Goal: Task Accomplishment & Management: Manage account settings

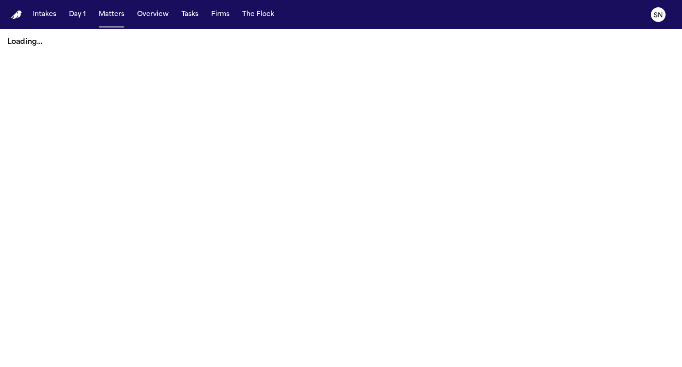
click at [213, 19] on button "Firms" at bounding box center [220, 14] width 26 height 16
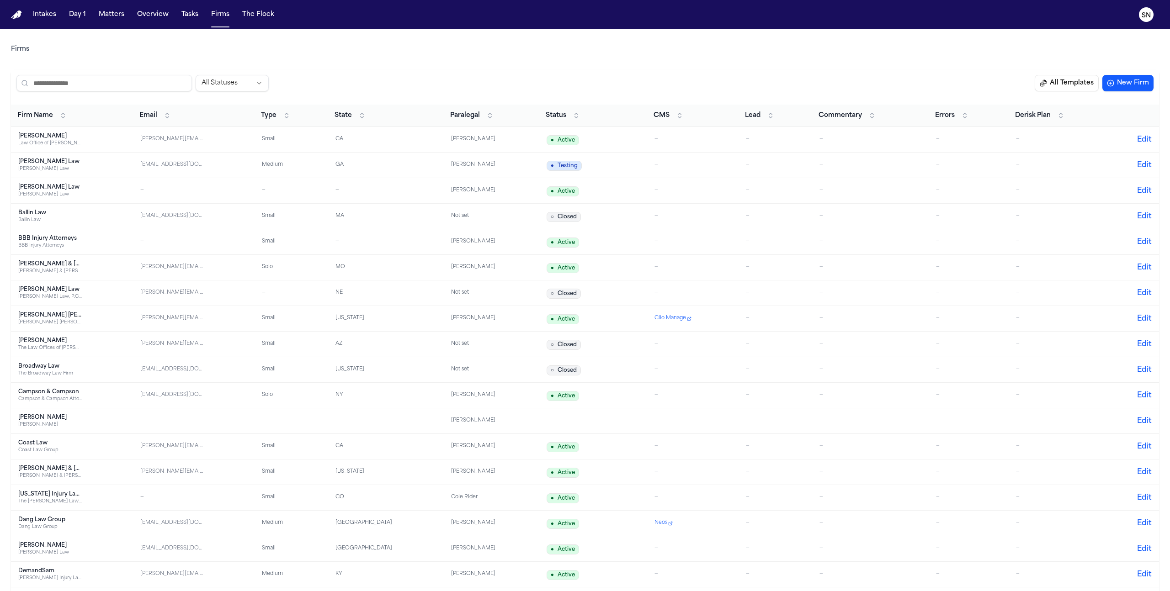
click at [681, 85] on button "All Templates" at bounding box center [1067, 83] width 64 height 16
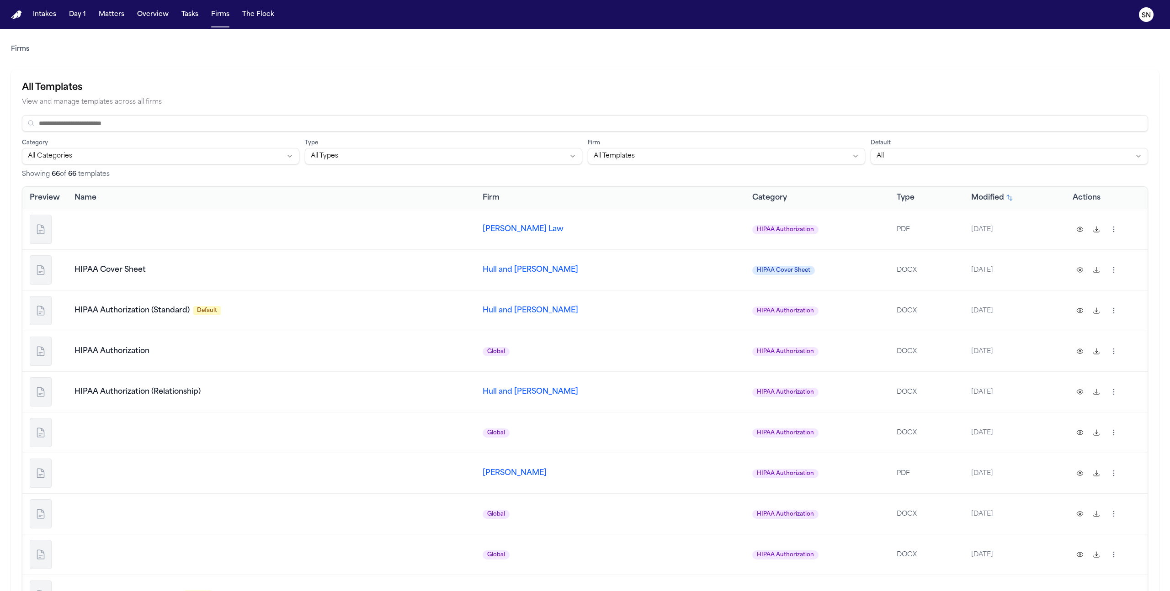
click at [493, 230] on span "[PERSON_NAME] Law" at bounding box center [523, 229] width 81 height 7
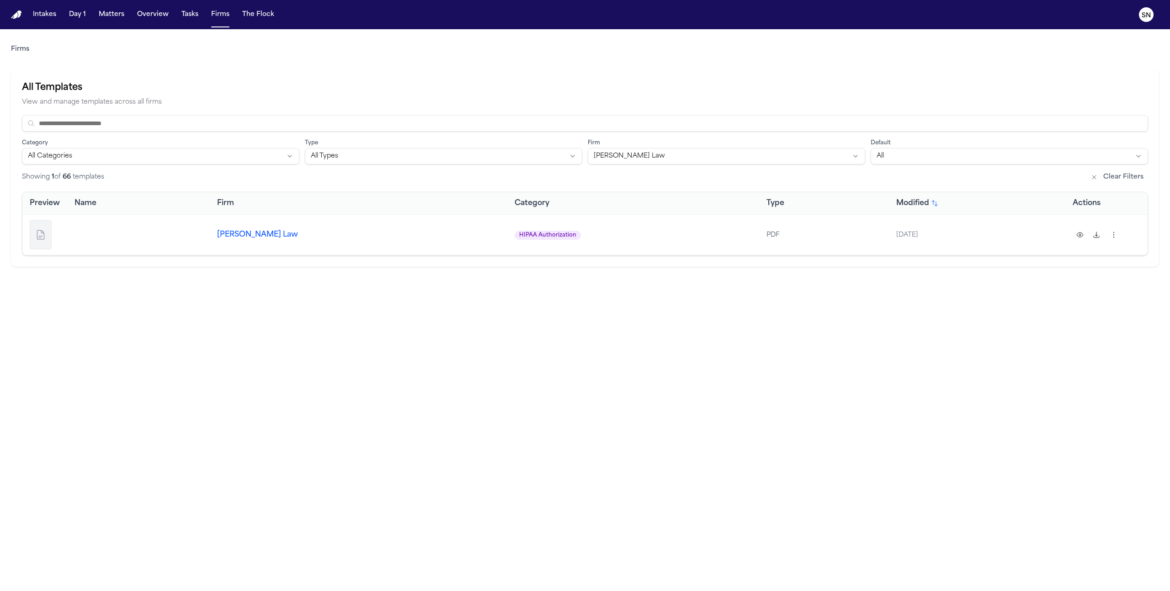
click at [269, 233] on span "[PERSON_NAME] Law" at bounding box center [257, 234] width 81 height 7
click at [231, 12] on div "Intakes Day 1 Matters Overview Tasks Firms The Flock" at bounding box center [153, 14] width 249 height 16
click at [219, 14] on button "Firms" at bounding box center [220, 14] width 26 height 16
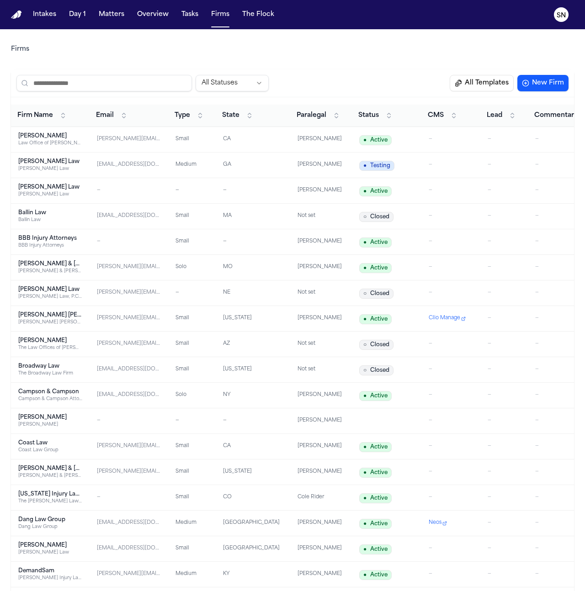
click at [483, 83] on button "All Templates" at bounding box center [482, 83] width 64 height 16
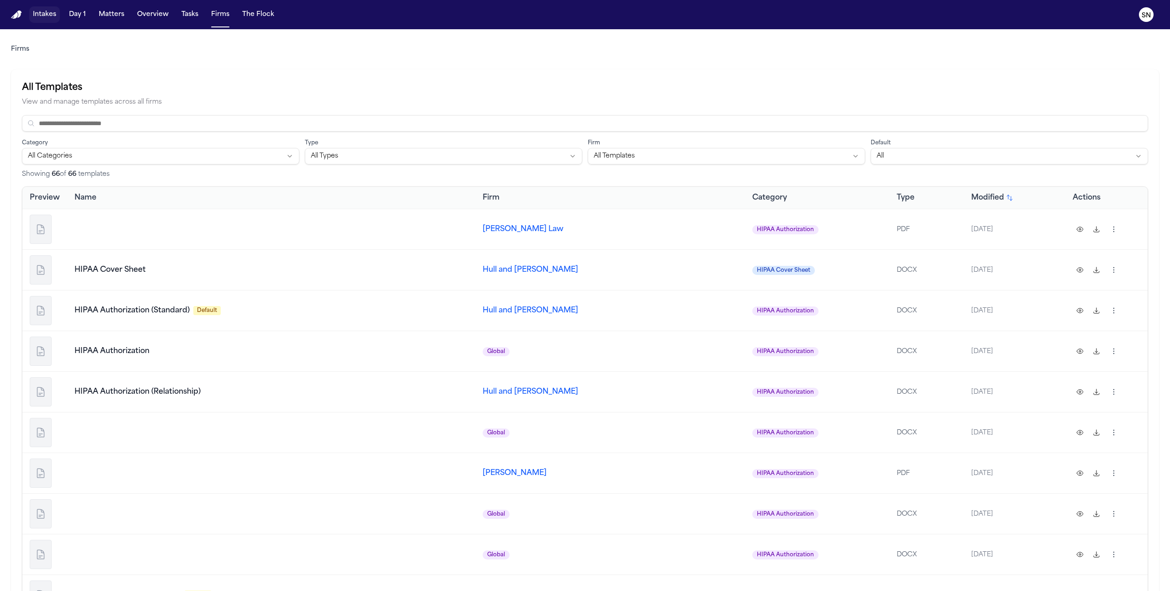
click at [53, 15] on button "Intakes" at bounding box center [44, 14] width 31 height 16
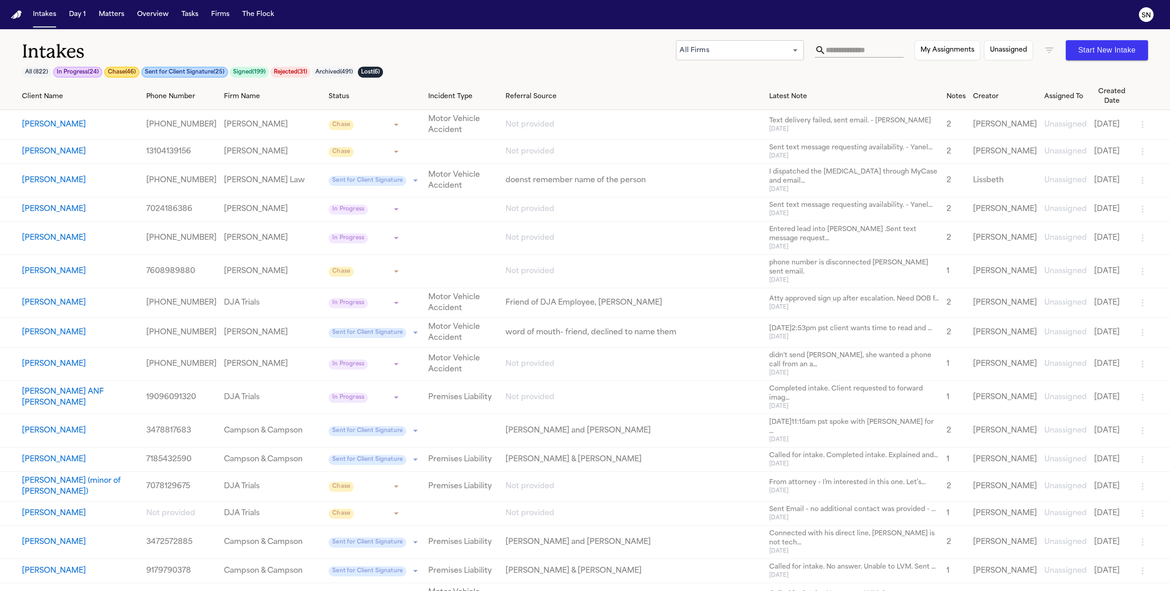
click at [107, 18] on button "Matters" at bounding box center [111, 14] width 33 height 16
click at [681, 45] on input "text" at bounding box center [865, 50] width 78 height 15
click at [681, 48] on div "All Firms *** ​ My Assignments Unassigned Start New Intake" at bounding box center [912, 50] width 472 height 20
click at [681, 49] on icon "button" at bounding box center [1049, 50] width 11 height 11
click at [681, 90] on icon at bounding box center [985, 93] width 7 height 7
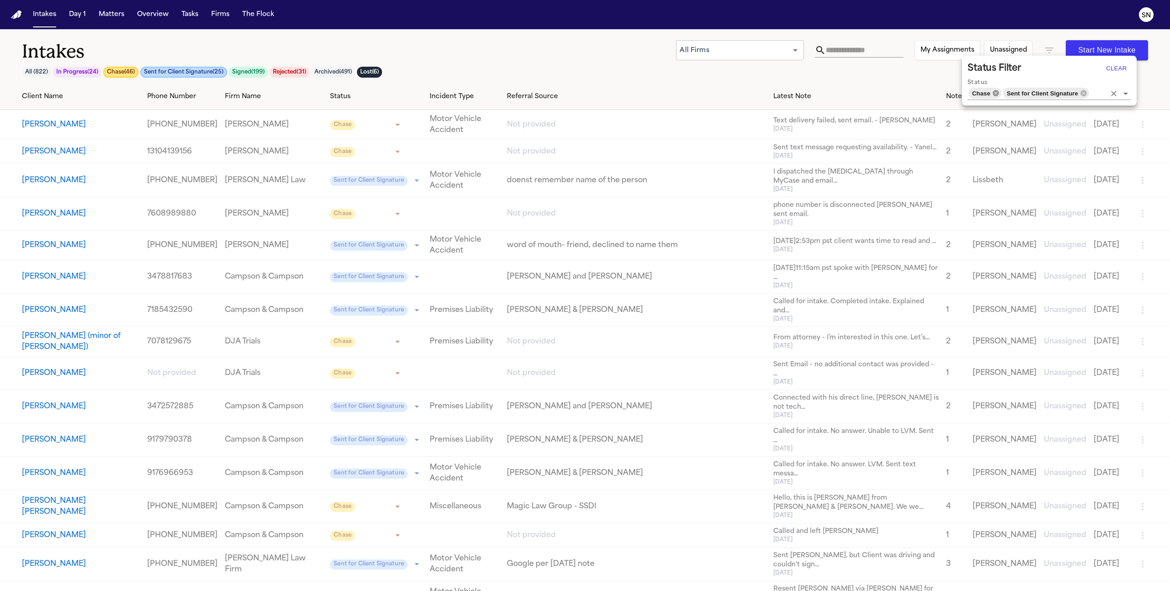
click at [681, 94] on icon at bounding box center [995, 93] width 7 height 7
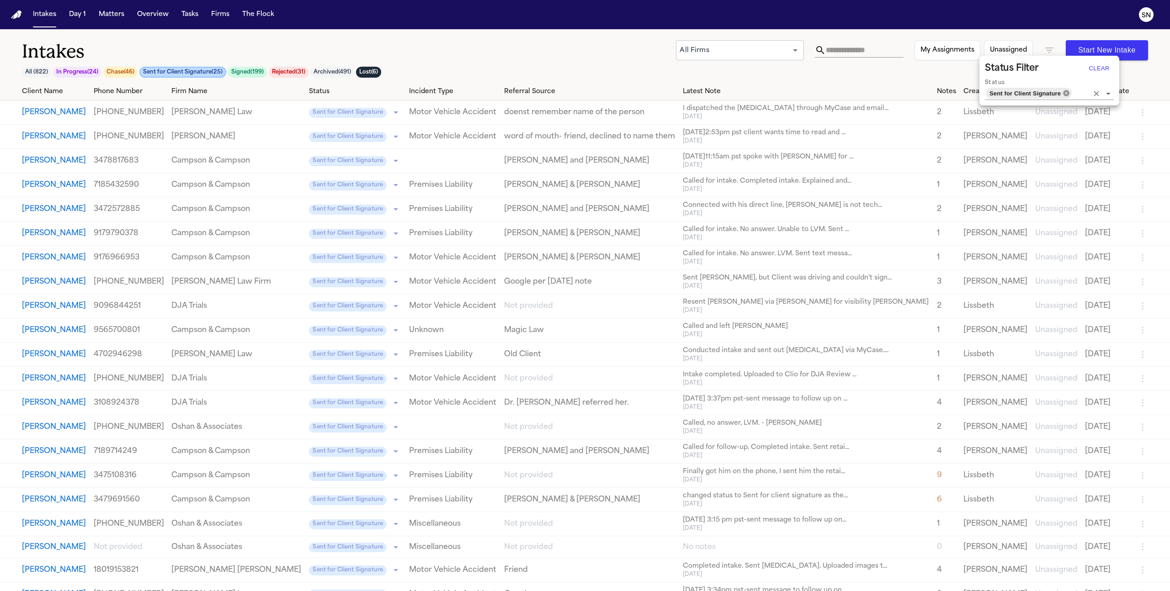
click at [681, 95] on icon at bounding box center [1066, 93] width 6 height 6
click at [681, 94] on icon "Open" at bounding box center [1108, 93] width 11 height 11
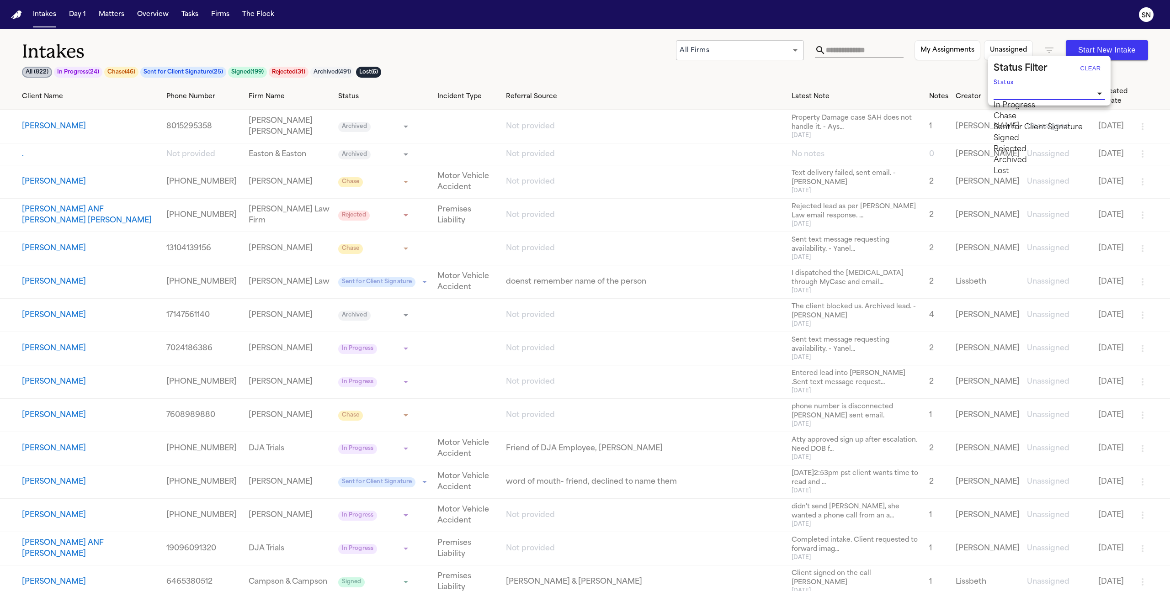
click at [681, 48] on div at bounding box center [585, 295] width 1170 height 591
click at [681, 52] on div at bounding box center [585, 295] width 1170 height 591
click at [681, 50] on input "text" at bounding box center [865, 50] width 78 height 15
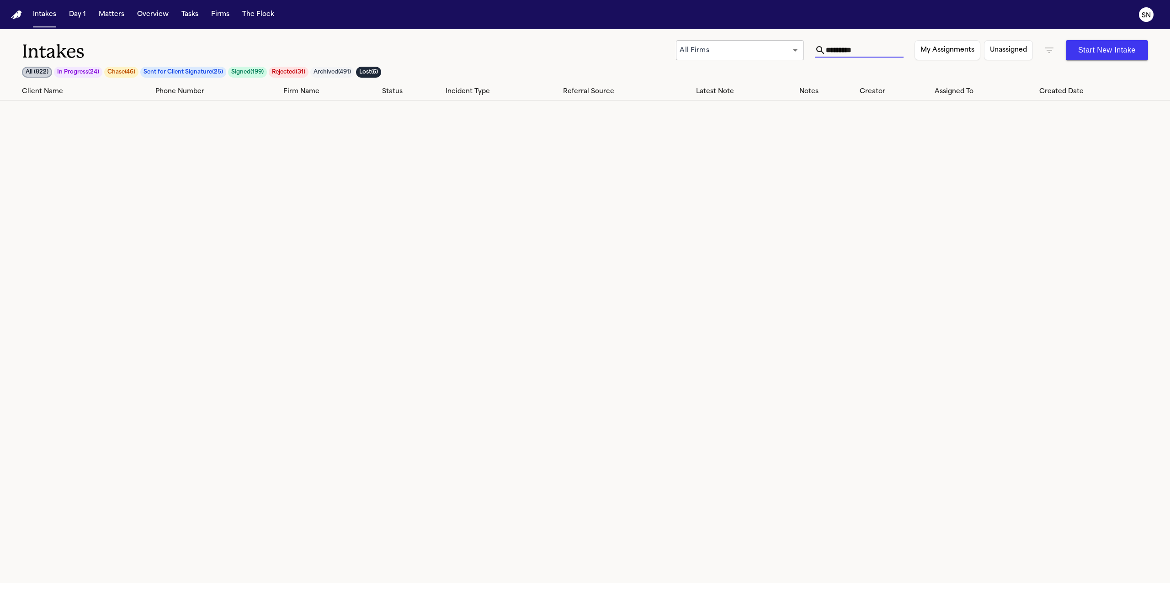
type input "*********"
click at [674, 212] on div "Client Name Phone Number Firm Name Status Incident Type Referral Source Latest …" at bounding box center [585, 333] width 1170 height 500
click at [43, 71] on button "All ( 822 )" at bounding box center [37, 72] width 30 height 11
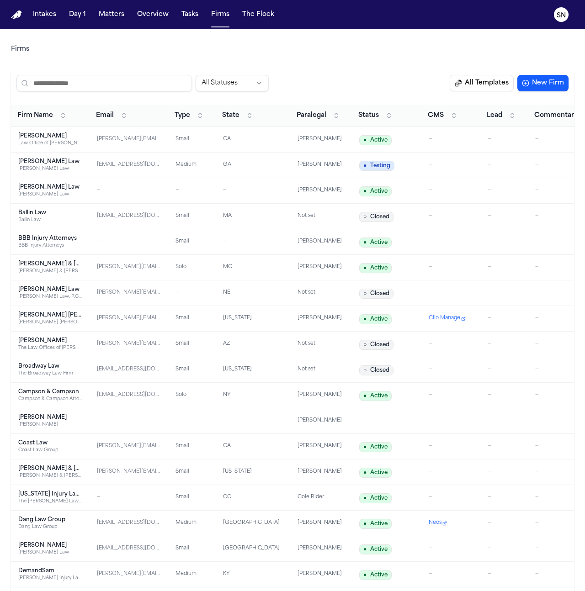
click at [112, 81] on input "search" at bounding box center [103, 83] width 175 height 16
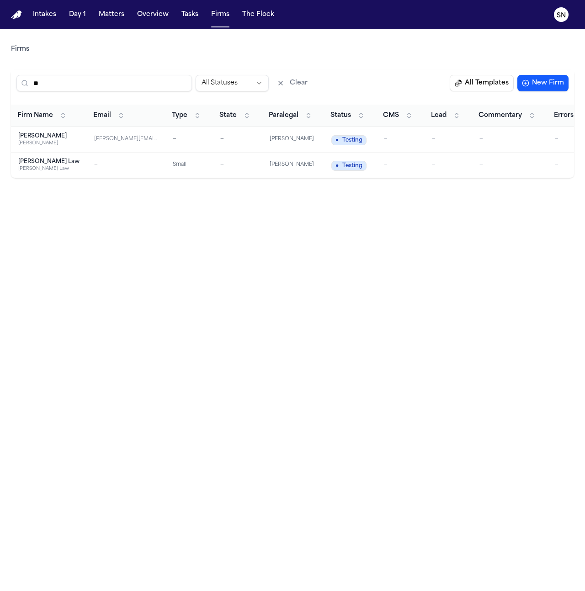
type input "**"
click at [42, 163] on div "[PERSON_NAME] Law" at bounding box center [48, 161] width 61 height 7
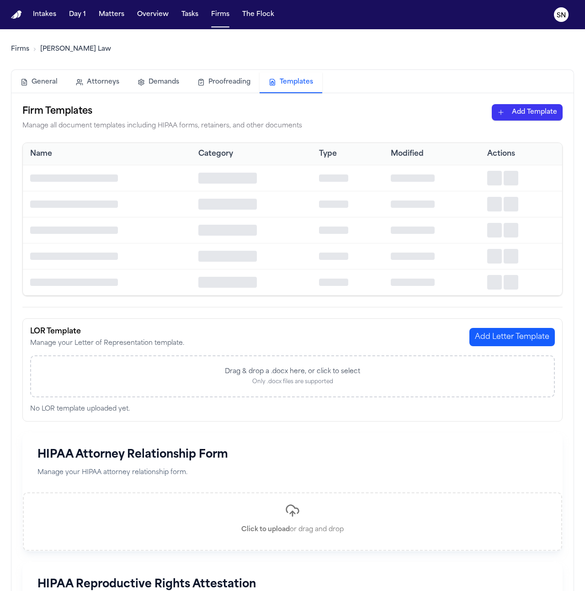
click at [278, 85] on button "Templates" at bounding box center [291, 82] width 63 height 21
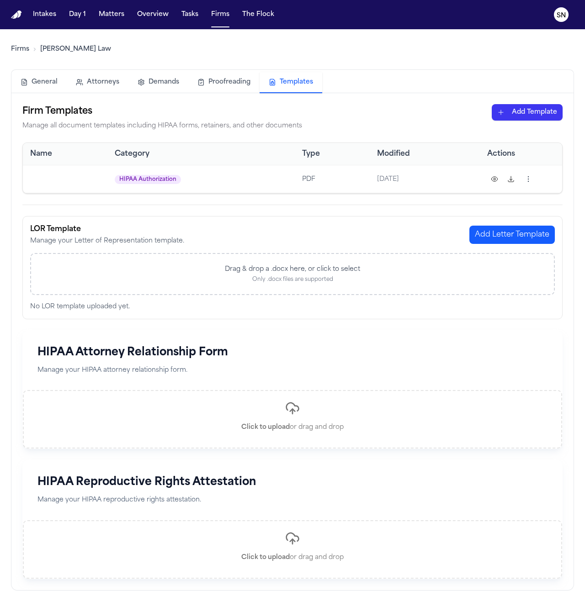
click at [491, 180] on button at bounding box center [494, 179] width 15 height 15
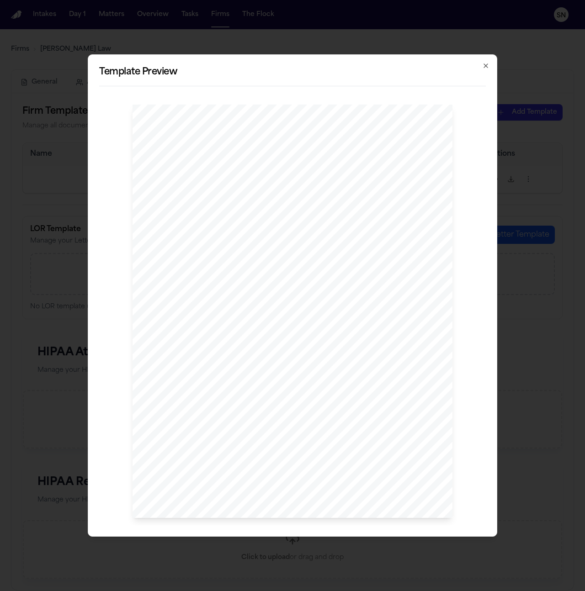
click at [489, 60] on div "Template Preview AUTHORIZATION FOR RELEASE / DISCLOSURE OF PROTECTED HEALTH INF…" at bounding box center [292, 295] width 409 height 483
click at [488, 64] on icon "button" at bounding box center [485, 65] width 7 height 7
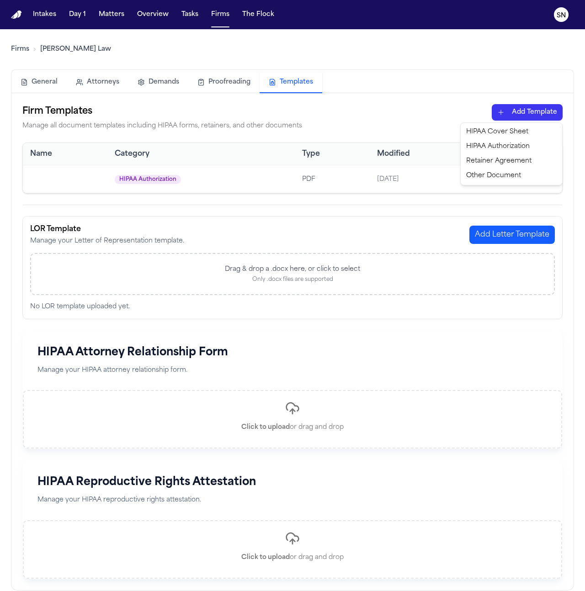
click at [513, 115] on html "Intakes Day 1 Matters Overview Tasks Firms The Flock SN Firms McCormick Law Gen…" at bounding box center [292, 295] width 585 height 591
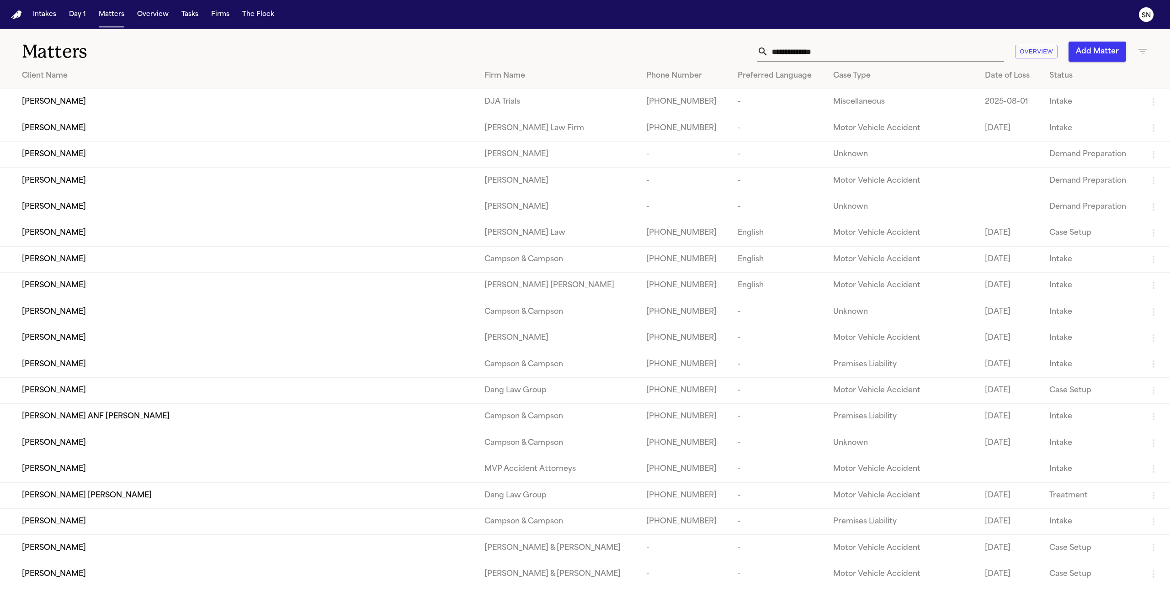
click at [820, 53] on input "text" at bounding box center [886, 52] width 236 height 20
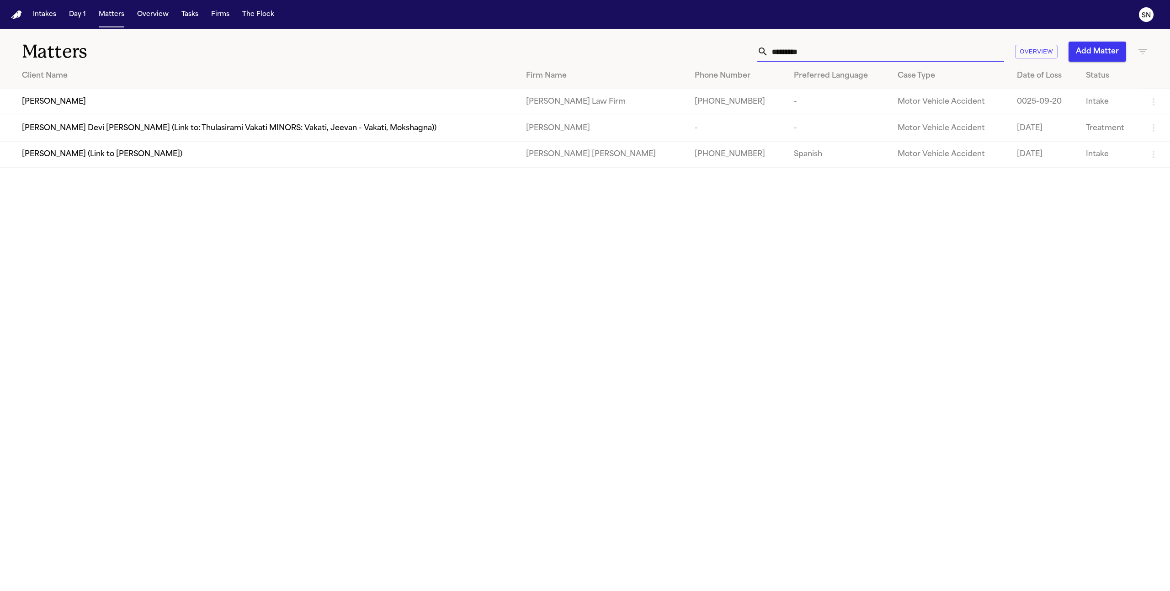
type input "*********"
click at [302, 103] on div "[PERSON_NAME]" at bounding box center [266, 101] width 489 height 11
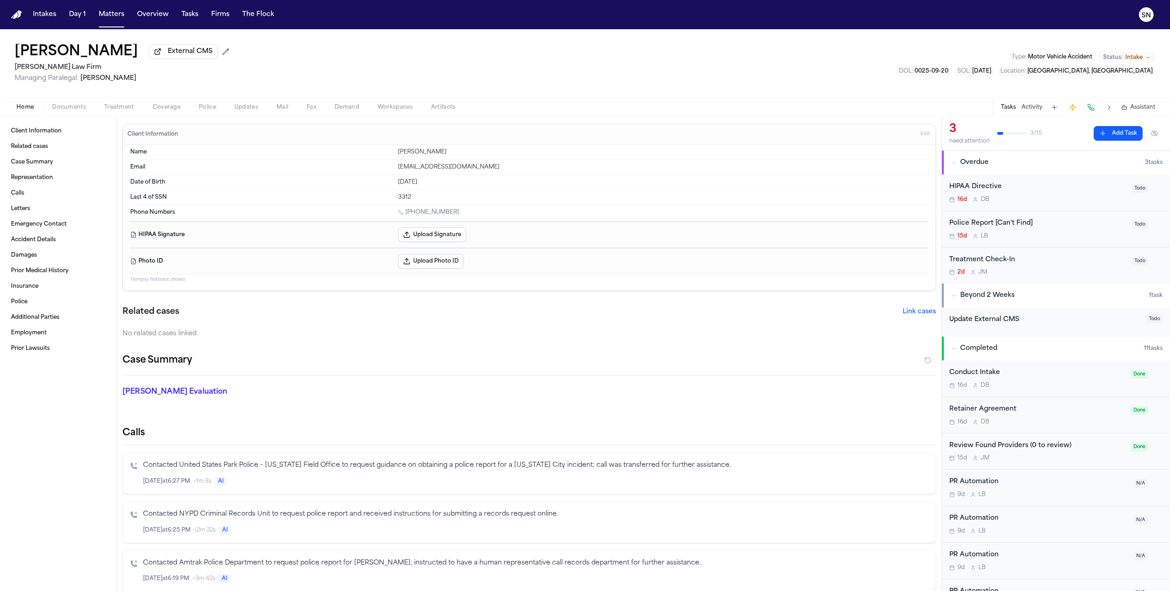
click at [80, 107] on span "Documents" at bounding box center [69, 107] width 34 height 7
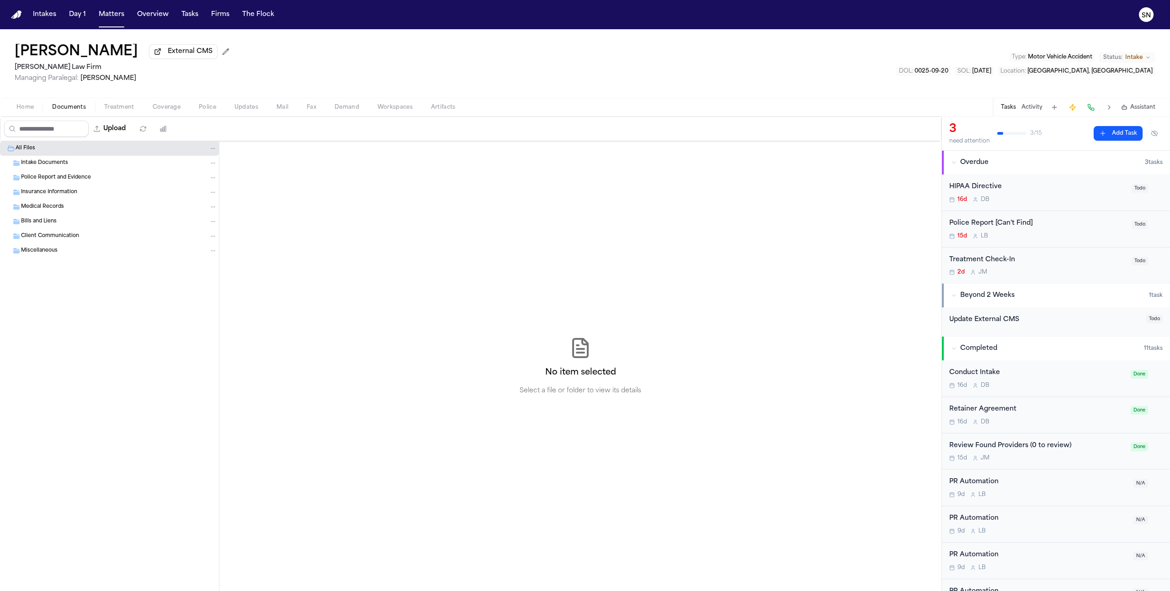
click at [92, 165] on div "Intake Documents" at bounding box center [119, 163] width 196 height 8
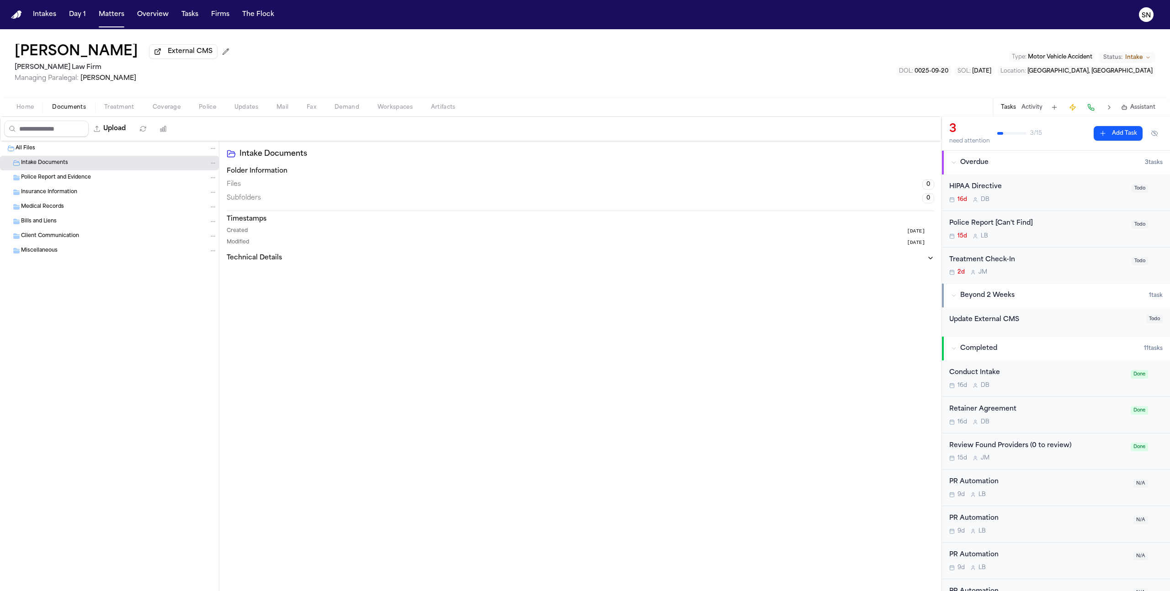
click at [97, 179] on div "Police Report and Evidence" at bounding box center [119, 178] width 196 height 8
click at [99, 192] on div "Insurance Information" at bounding box center [119, 192] width 196 height 8
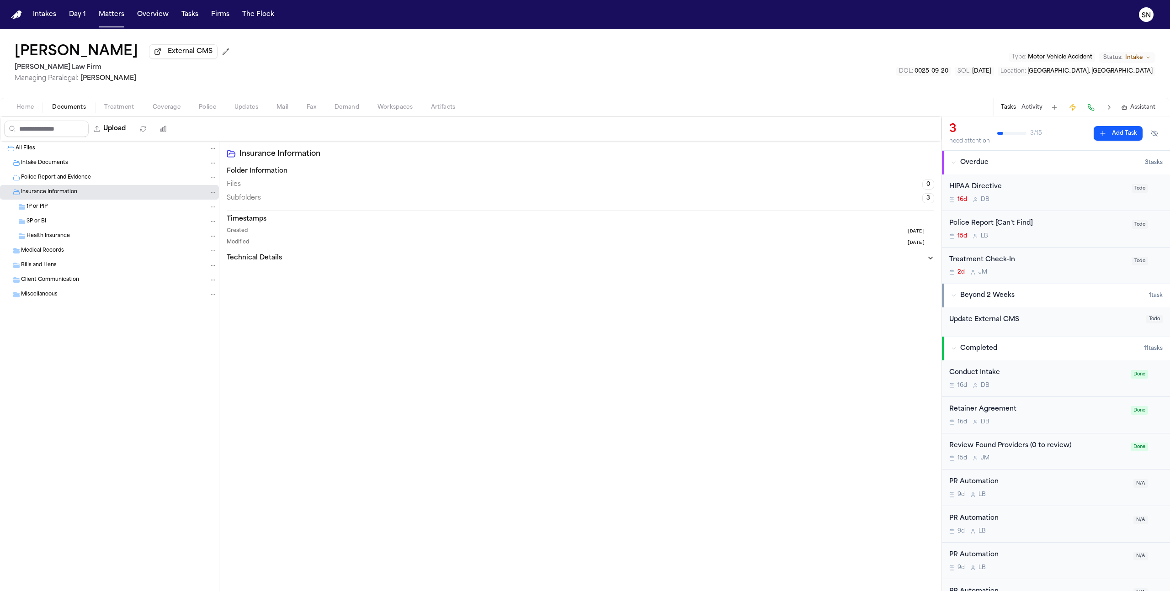
click at [102, 213] on div "1P or PIP" at bounding box center [109, 207] width 219 height 15
click at [102, 225] on div "3P or BI" at bounding box center [122, 222] width 191 height 8
click at [100, 238] on div "Health Insurance" at bounding box center [122, 236] width 191 height 8
click at [96, 249] on div "Medical Records" at bounding box center [119, 251] width 196 height 8
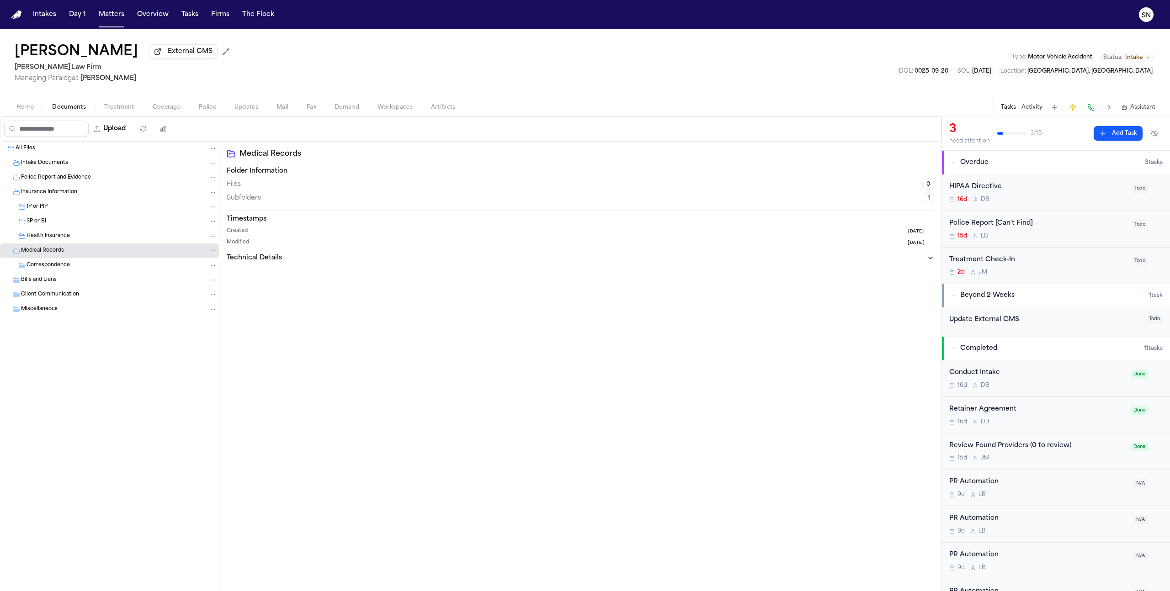
click at [94, 273] on div "Correspondence" at bounding box center [109, 265] width 219 height 15
click at [93, 283] on div "Bills and Liens" at bounding box center [119, 280] width 196 height 8
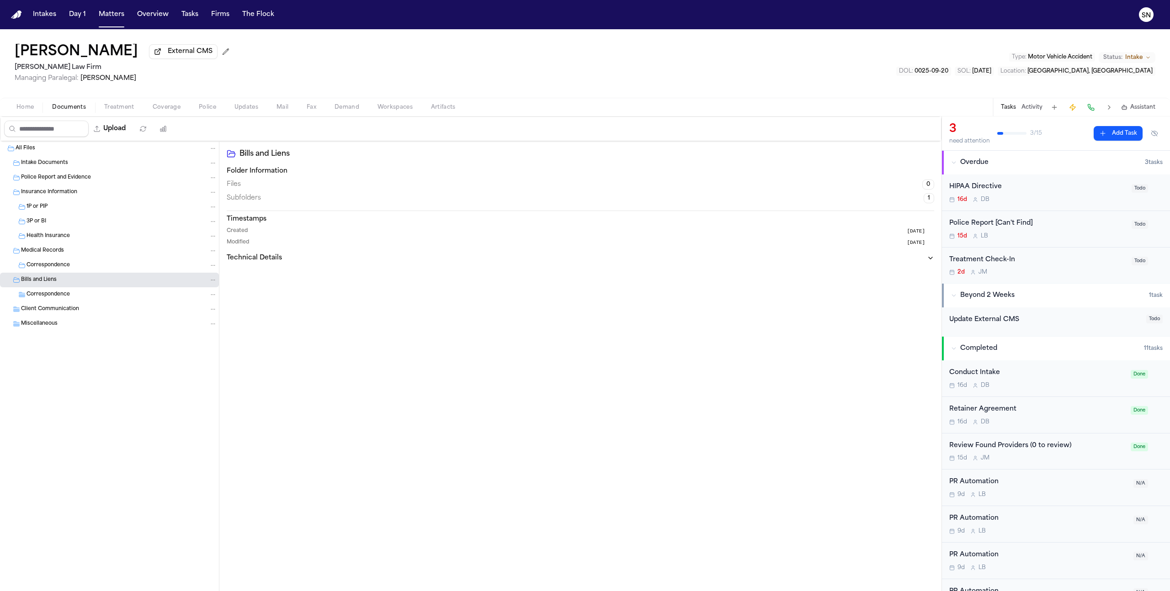
click at [94, 302] on div "Correspondence" at bounding box center [109, 294] width 219 height 15
click at [94, 312] on div "Client Communication" at bounding box center [119, 309] width 196 height 8
click at [92, 324] on div "Miscellaneous" at bounding box center [119, 324] width 196 height 8
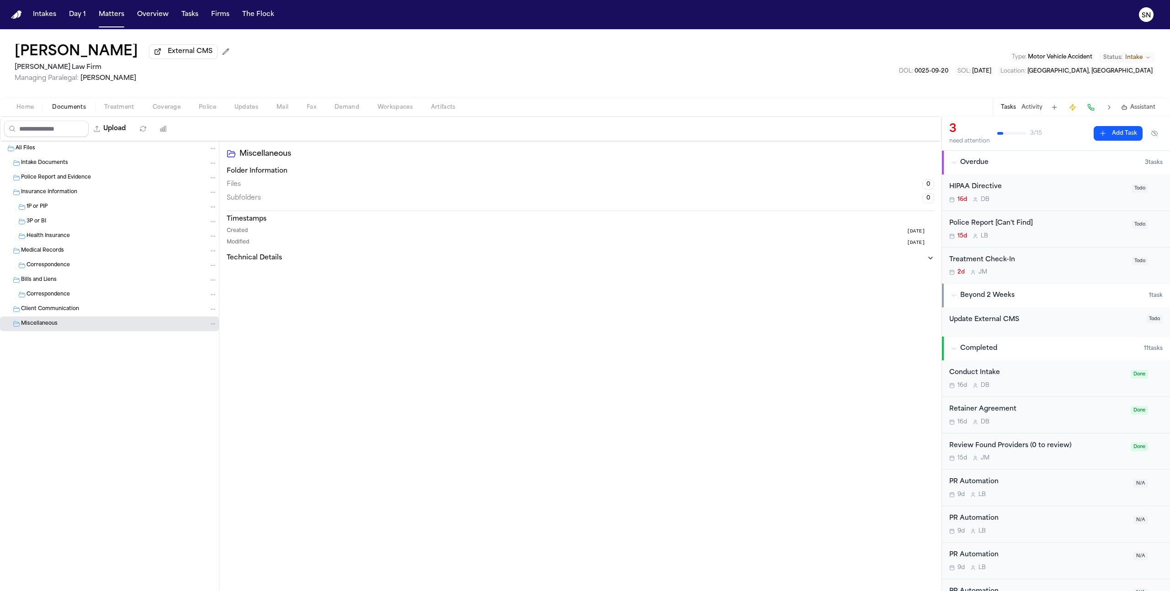
click at [33, 111] on span "Home" at bounding box center [24, 107] width 17 height 7
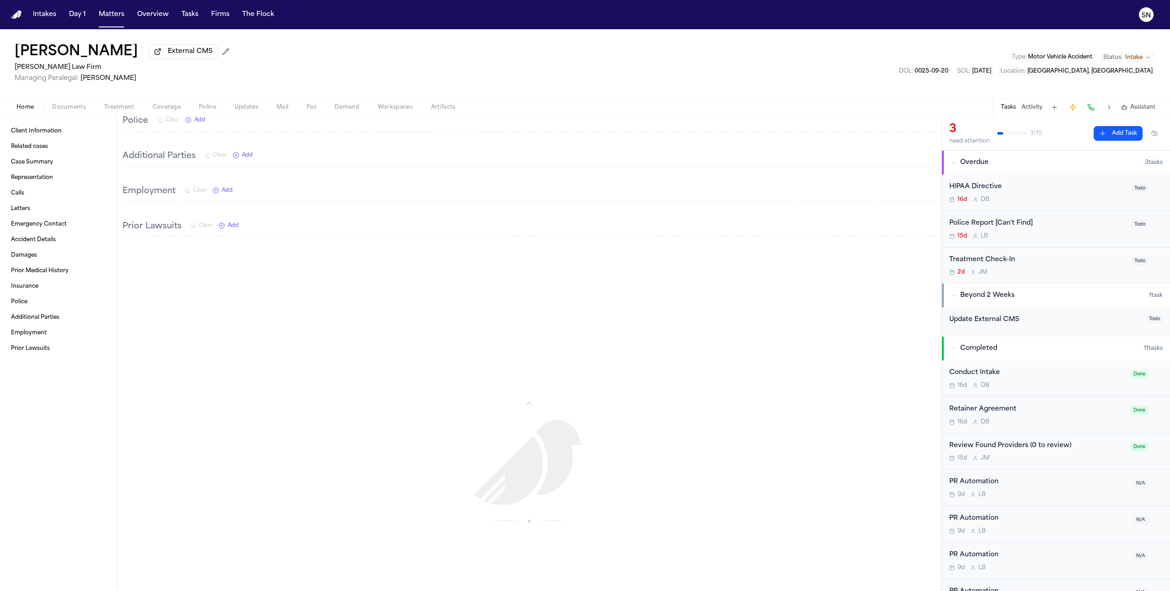
scroll to position [1474, 0]
click at [980, 412] on div "Retainer Agreement" at bounding box center [1037, 409] width 176 height 11
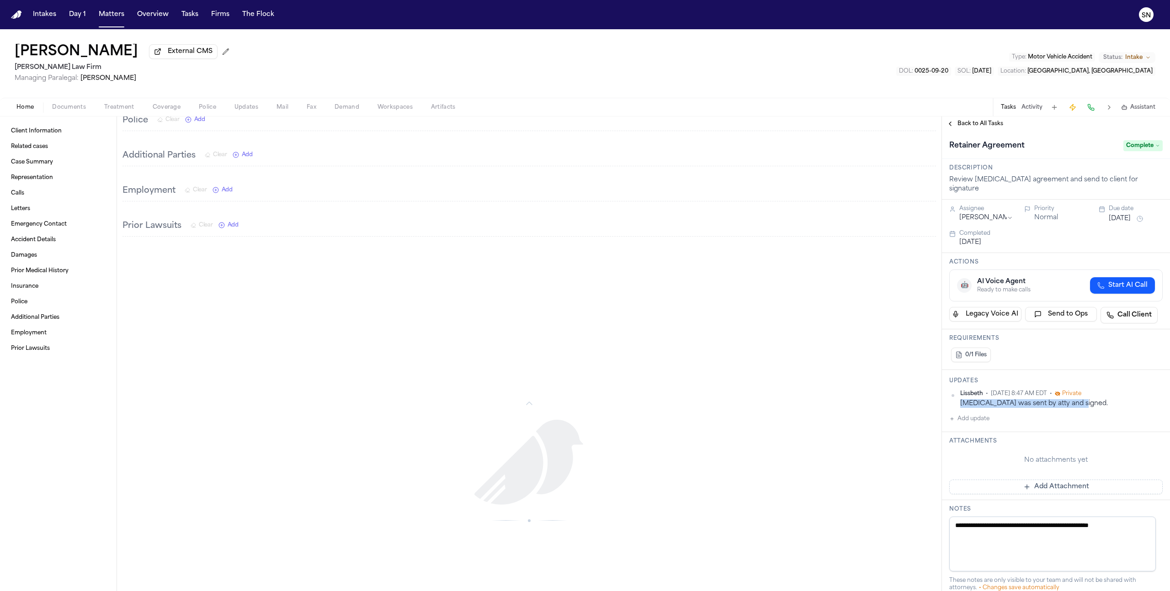
drag, startPoint x: 1082, startPoint y: 397, endPoint x: 961, endPoint y: 396, distance: 120.6
click at [961, 399] on div "[MEDICAL_DATA] was sent by atty and signed." at bounding box center [1061, 403] width 202 height 9
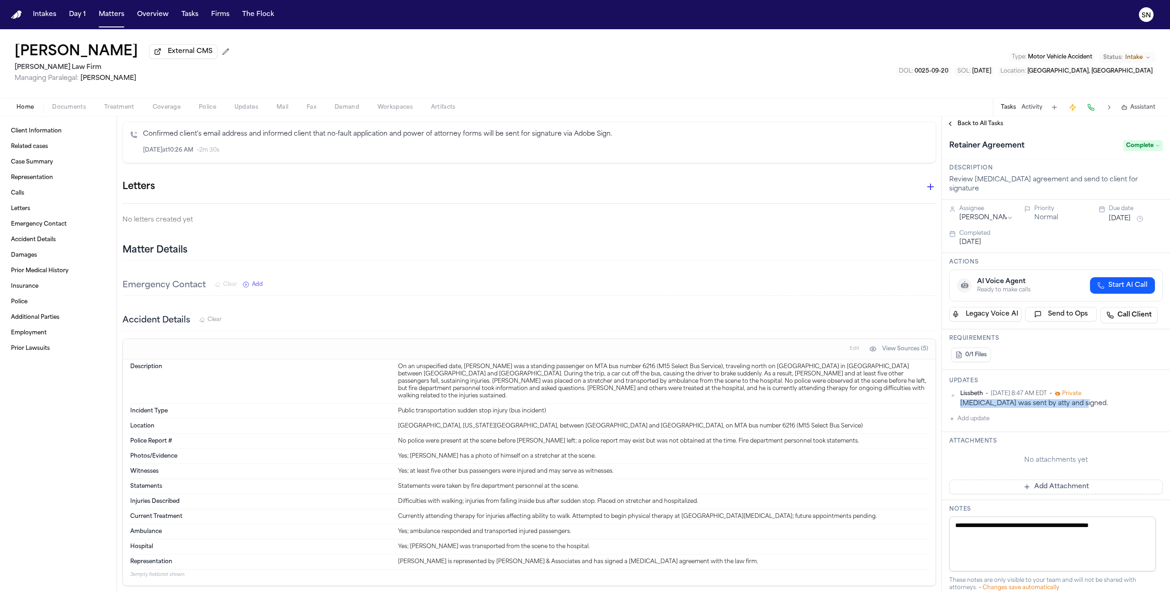
scroll to position [802, 0]
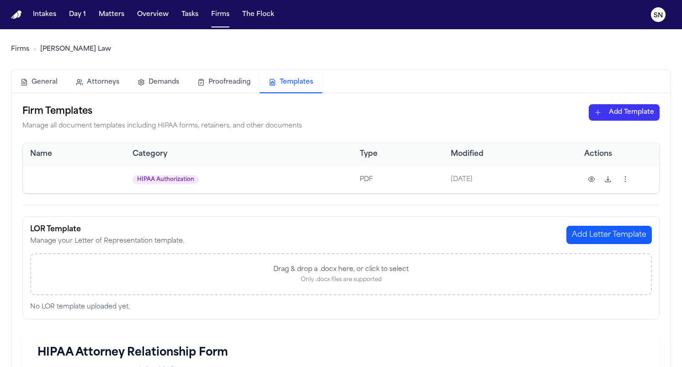
click at [557, 67] on html "Intakes Day 1 Matters Overview Tasks Firms The Flock SN Firms [PERSON_NAME] Law…" at bounding box center [341, 183] width 682 height 367
click at [646, 22] on button "SN" at bounding box center [658, 15] width 26 height 20
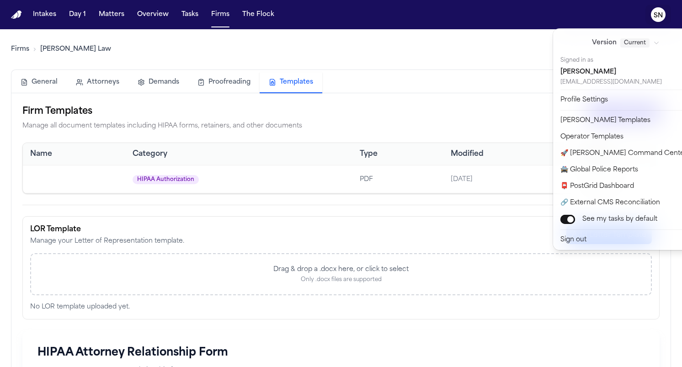
click at [575, 5] on nav "Intakes Day 1 Matters Overview Tasks Firms The Flock SN" at bounding box center [341, 14] width 682 height 29
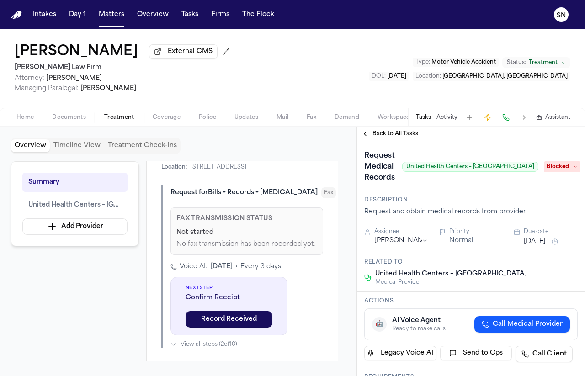
scroll to position [369, 0]
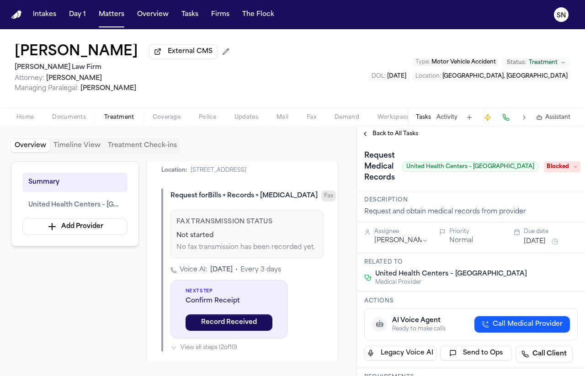
click at [321, 202] on span "Fax" at bounding box center [328, 196] width 15 height 11
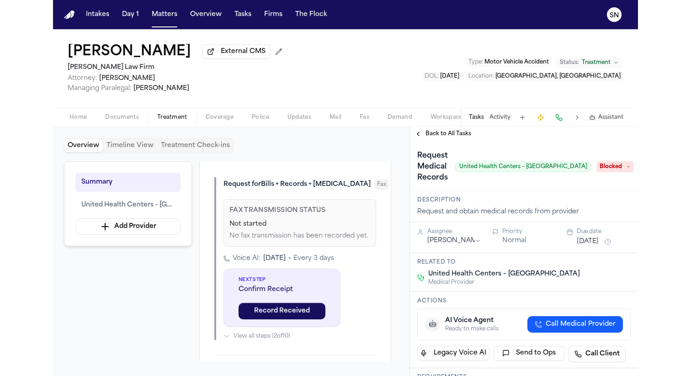
scroll to position [309, 0]
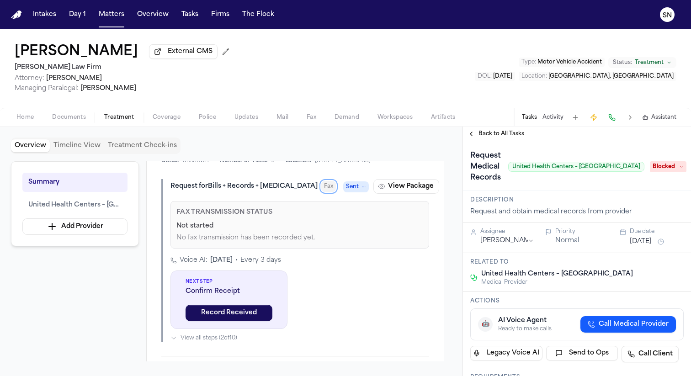
click at [346, 191] on span "Sent" at bounding box center [352, 186] width 13 height 9
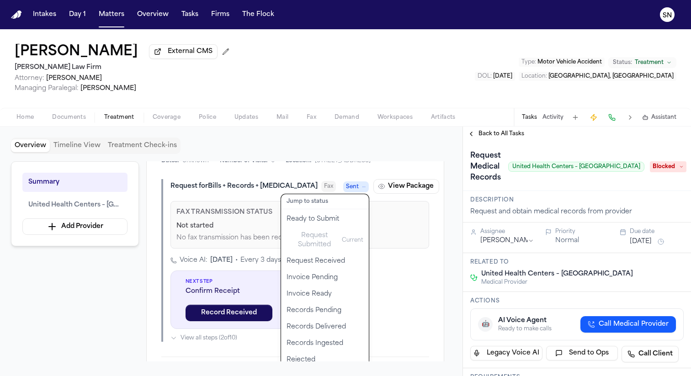
click at [408, 302] on div "Request for Bills + Records + Radiology Fax Sent Jump to status Ready to Submit…" at bounding box center [295, 260] width 268 height 163
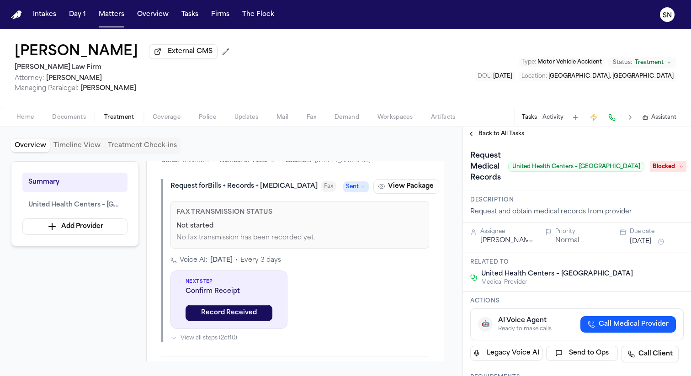
click at [346, 191] on span "Sent" at bounding box center [352, 186] width 13 height 9
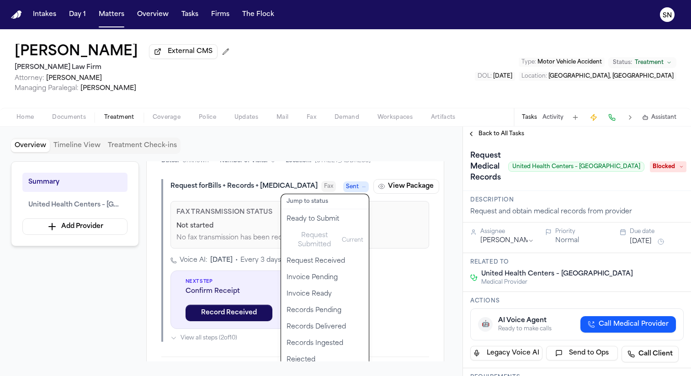
click at [584, 19] on div "Intakes Day 1 Matters Overview Tasks Firms The Flock SN Alejandra Flores Extern…" at bounding box center [345, 188] width 691 height 376
